Goal: Task Accomplishment & Management: Manage account settings

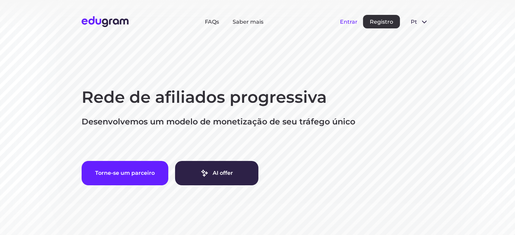
drag, startPoint x: 0, startPoint y: 0, endPoint x: 351, endPoint y: 22, distance: 351.6
click at [351, 22] on button "Entrar" at bounding box center [349, 22] width 18 height 6
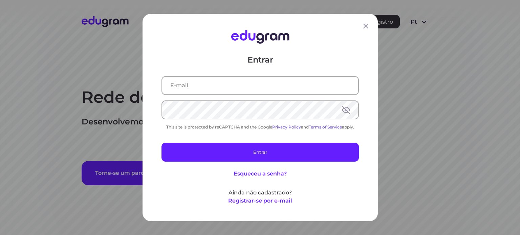
type input "andre.a.gazola@gmail.com"
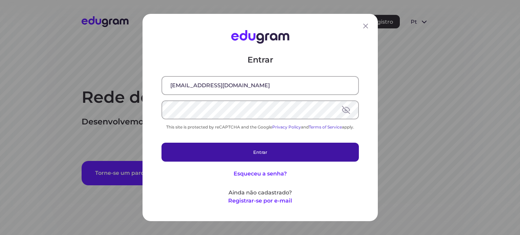
click at [263, 150] on button "Entrar" at bounding box center [259, 152] width 197 height 19
